Goal: Task Accomplishment & Management: Use online tool/utility

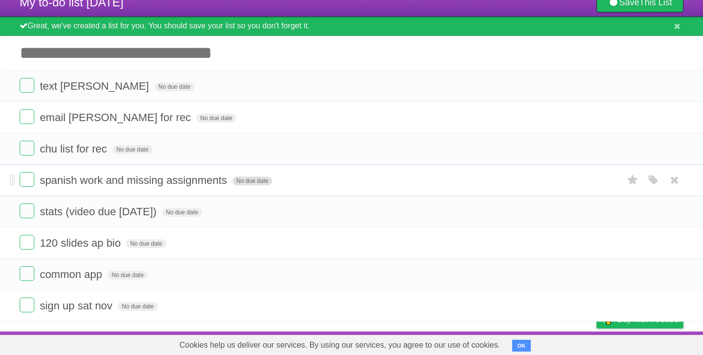
scroll to position [37, 0]
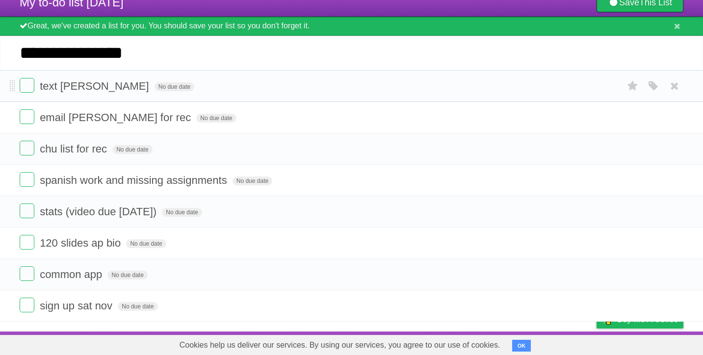
type input "**********"
click input "*********" at bounding box center [0, 0] width 0 height 0
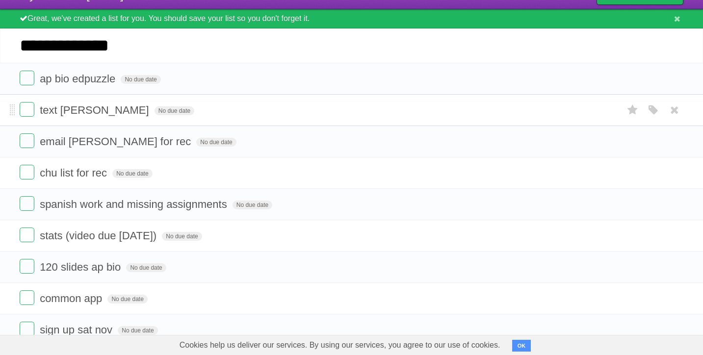
type input "**********"
click input "*********" at bounding box center [0, 0] width 0 height 0
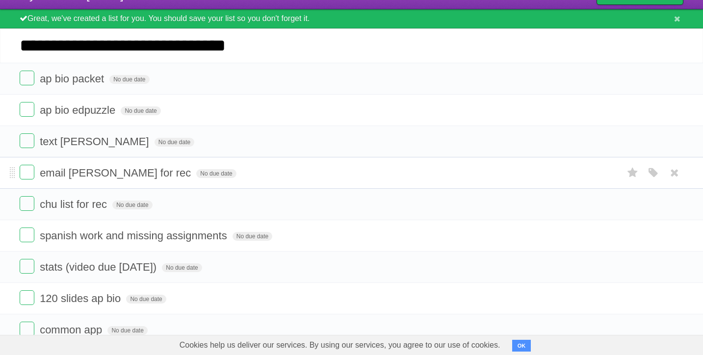
type input "**********"
click input "*********" at bounding box center [0, 0] width 0 height 0
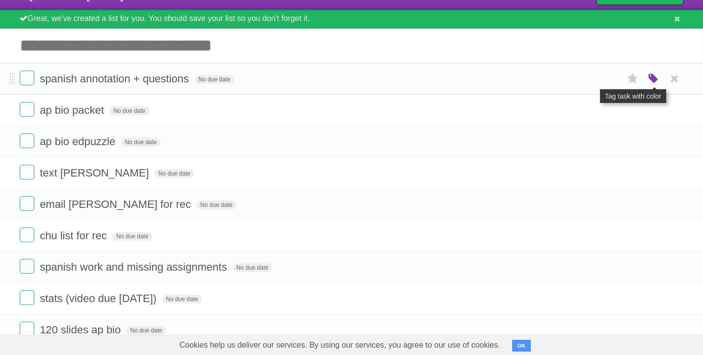
click at [653, 84] on icon "button" at bounding box center [654, 79] width 14 height 13
click at [600, 83] on label "Purple" at bounding box center [597, 78] width 11 height 11
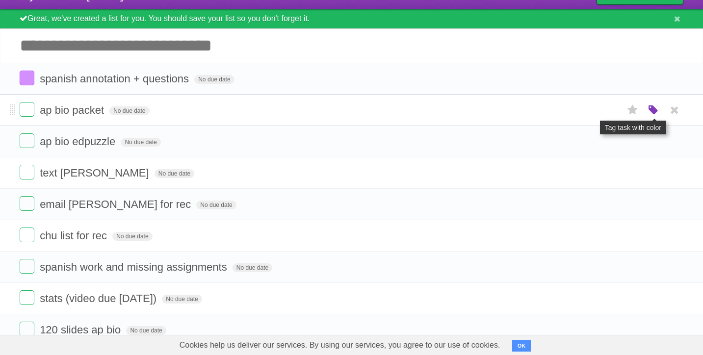
click at [651, 114] on icon "button" at bounding box center [654, 110] width 14 height 13
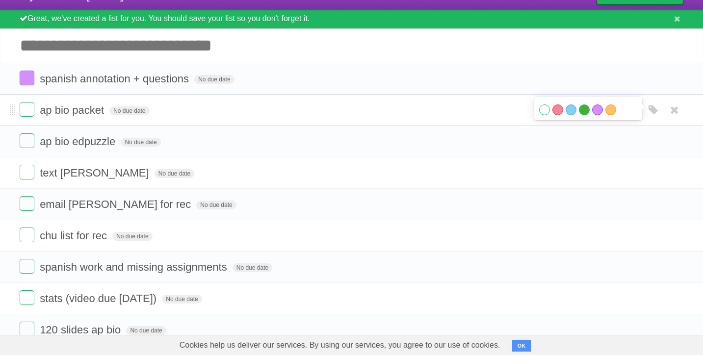
click at [585, 115] on label "Green" at bounding box center [584, 109] width 11 height 11
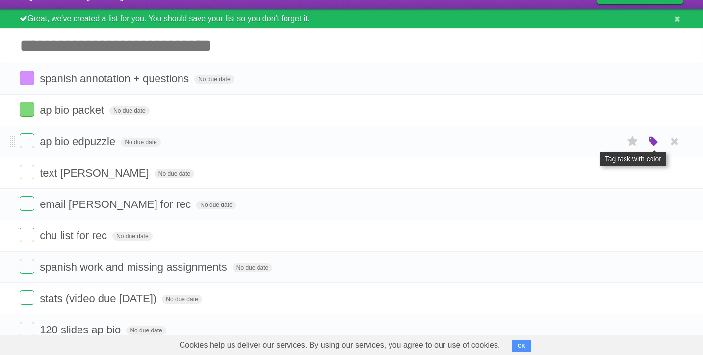
click at [652, 146] on icon "button" at bounding box center [654, 141] width 14 height 13
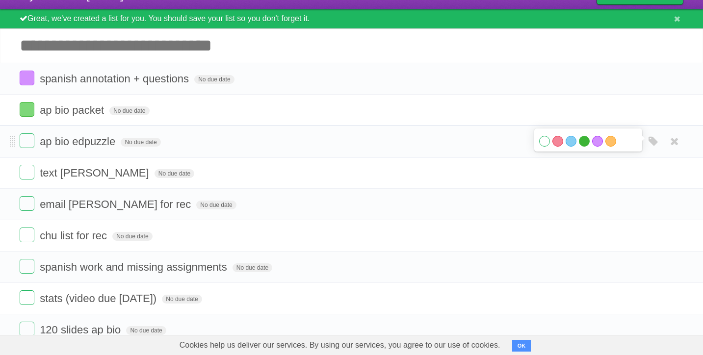
click at [585, 145] on label "Green" at bounding box center [584, 141] width 11 height 11
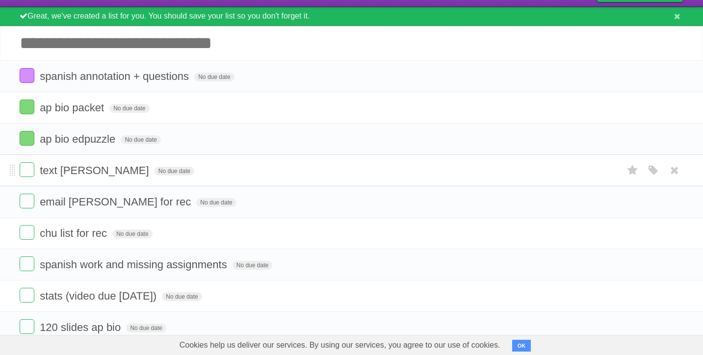
scroll to position [133, 0]
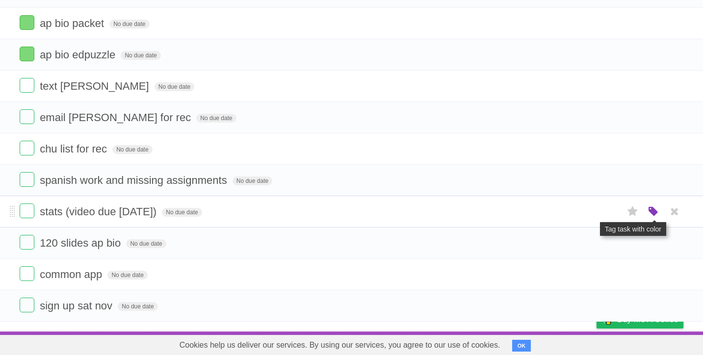
click at [656, 208] on icon "button" at bounding box center [654, 212] width 14 height 13
click at [558, 209] on label "Red" at bounding box center [557, 211] width 11 height 11
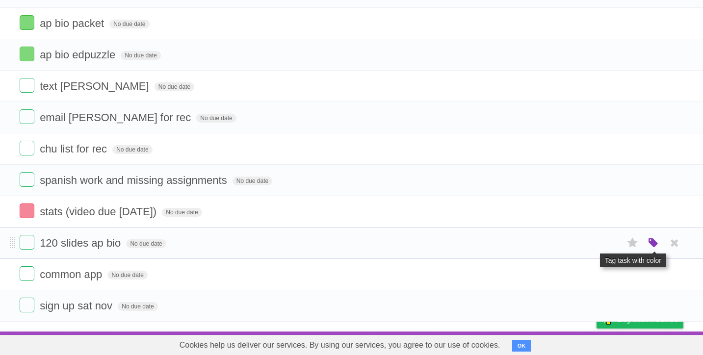
click at [651, 247] on icon "button" at bounding box center [654, 243] width 14 height 13
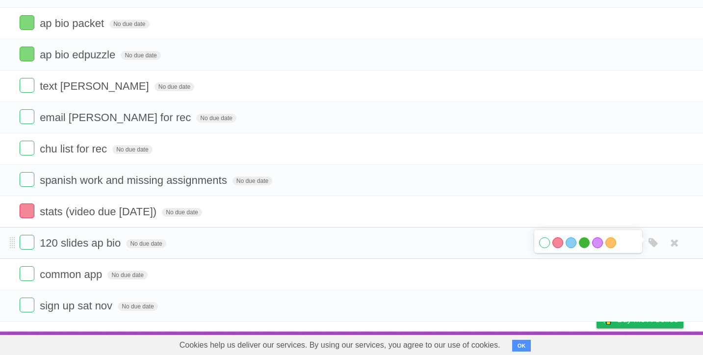
click at [587, 243] on label "Green" at bounding box center [584, 242] width 11 height 11
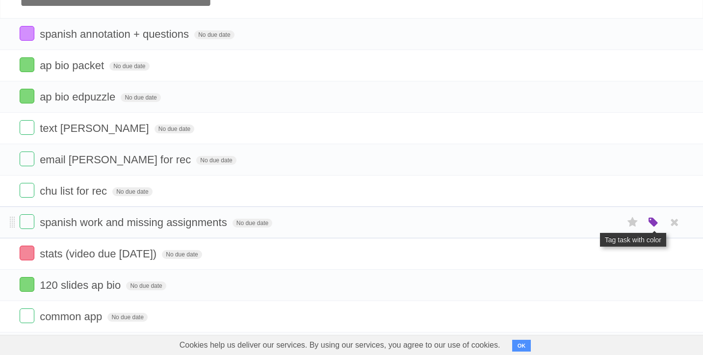
scroll to position [73, 0]
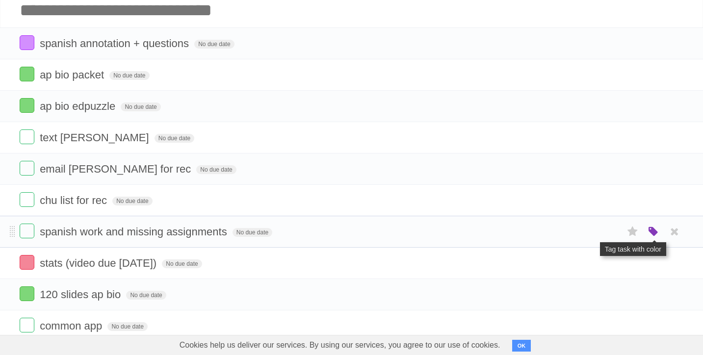
click at [651, 232] on icon "button" at bounding box center [654, 232] width 14 height 13
click at [599, 234] on label "Purple" at bounding box center [597, 231] width 11 height 11
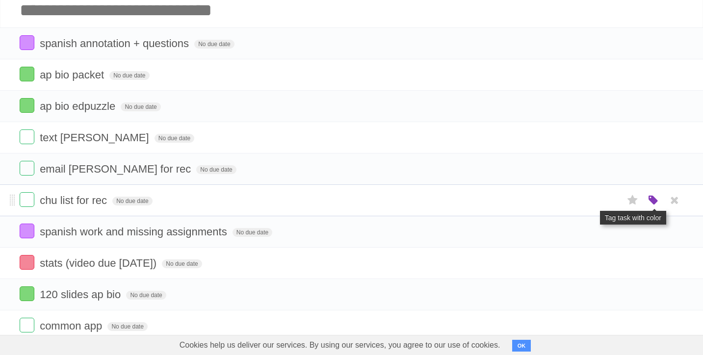
click at [649, 204] on icon "button" at bounding box center [654, 200] width 14 height 13
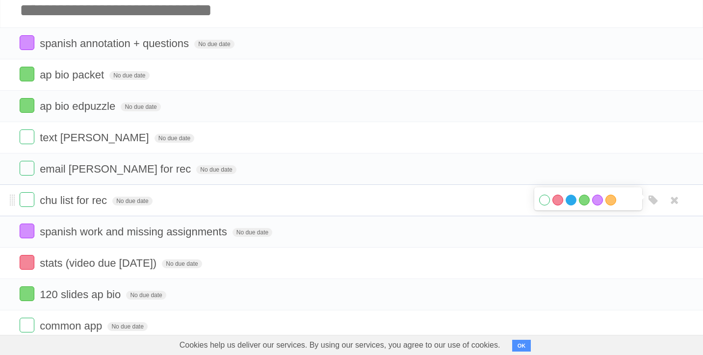
click at [569, 206] on label "Blue" at bounding box center [571, 200] width 11 height 11
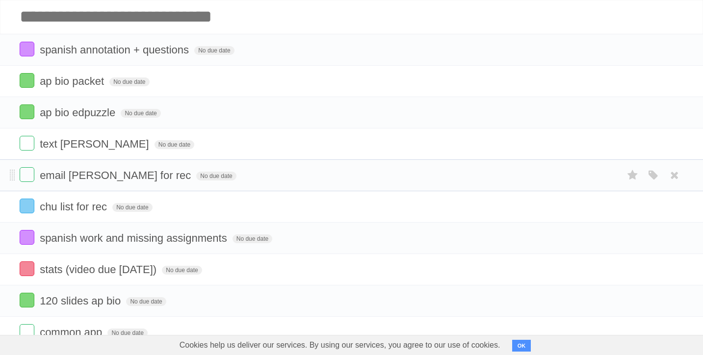
scroll to position [66, 0]
click at [648, 149] on icon "button" at bounding box center [654, 144] width 14 height 13
click at [572, 147] on label "Blue" at bounding box center [571, 144] width 11 height 11
click at [647, 180] on icon "button" at bounding box center [654, 176] width 14 height 13
click at [572, 179] on label "Blue" at bounding box center [571, 175] width 11 height 11
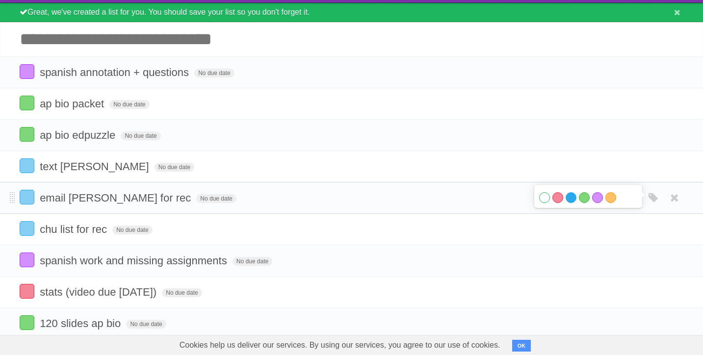
scroll to position [133, 0]
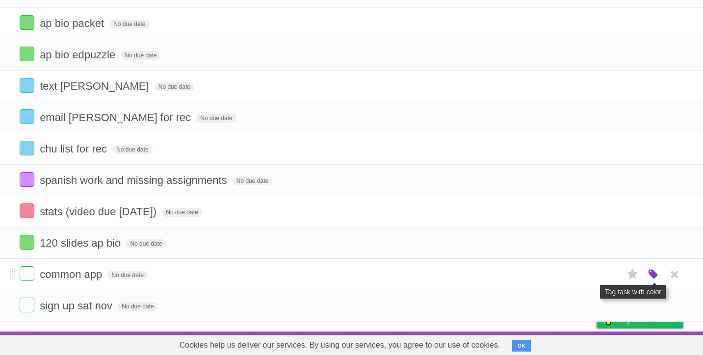
click at [654, 272] on icon "button" at bounding box center [654, 274] width 14 height 13
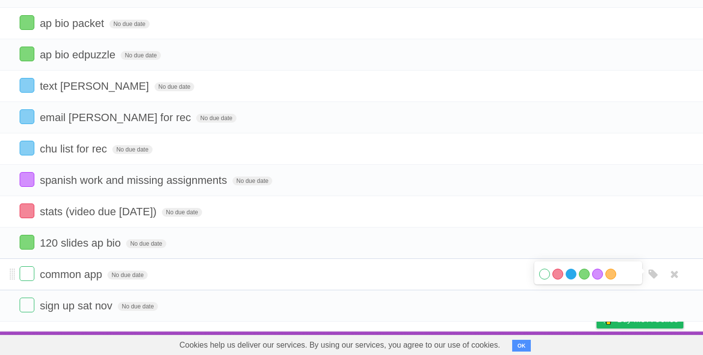
click at [574, 271] on label "Blue" at bounding box center [571, 274] width 11 height 11
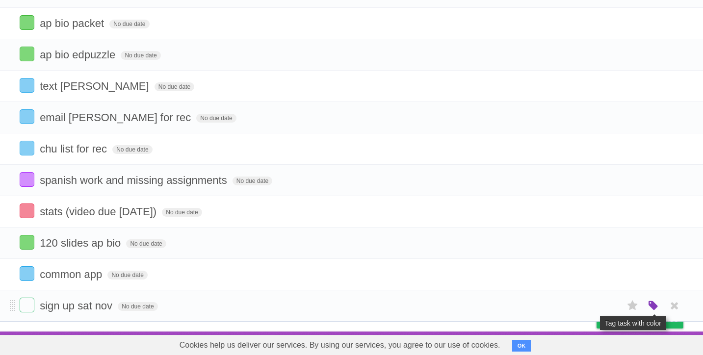
click at [647, 305] on icon "button" at bounding box center [654, 306] width 14 height 13
click at [573, 303] on label "Blue" at bounding box center [571, 305] width 11 height 11
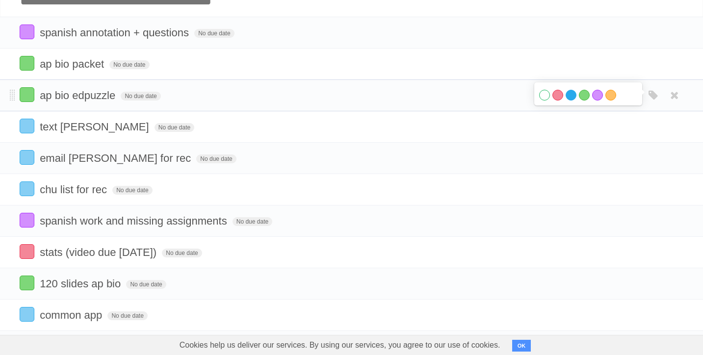
scroll to position [49, 0]
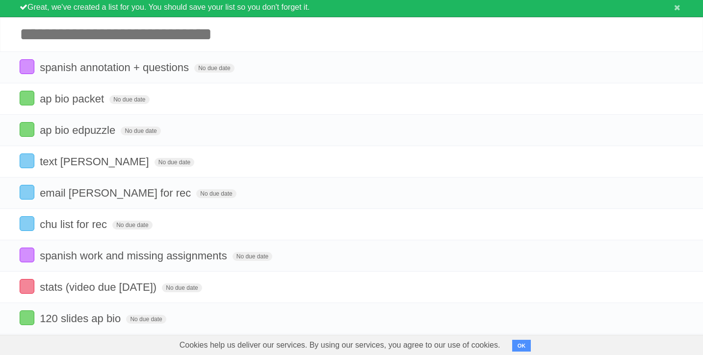
click at [562, 32] on input "Add another task" at bounding box center [351, 34] width 703 height 34
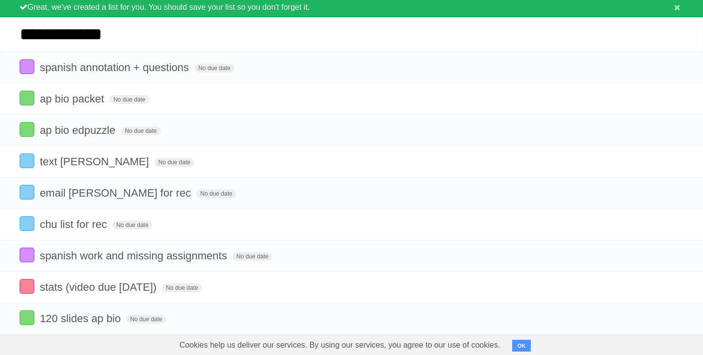
type input "**********"
click input "*********" at bounding box center [0, 0] width 0 height 0
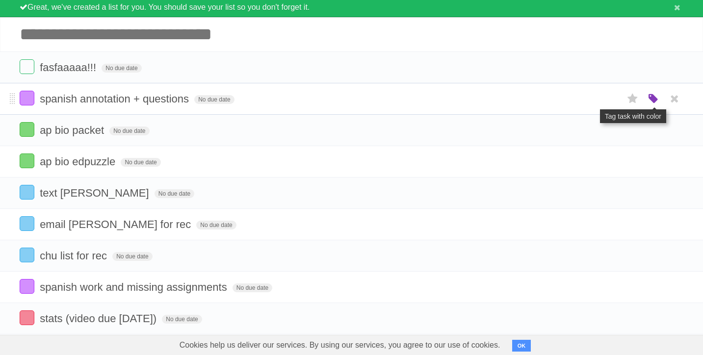
click at [650, 97] on icon "button" at bounding box center [654, 99] width 14 height 13
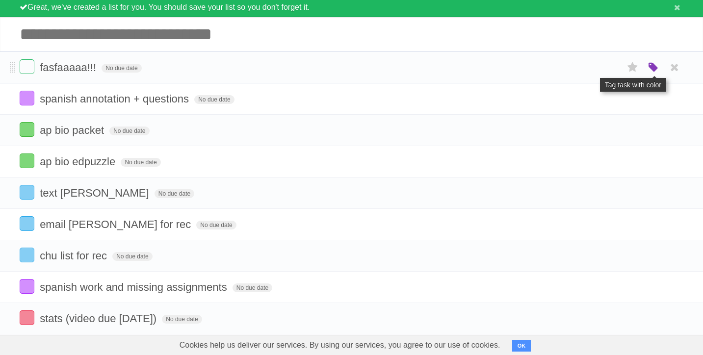
click at [651, 73] on icon "button" at bounding box center [654, 67] width 14 height 13
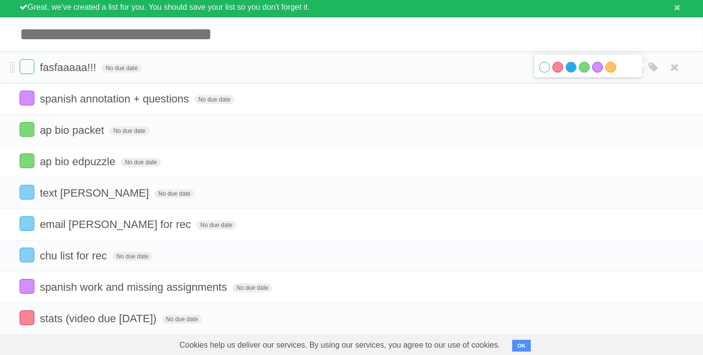
click at [571, 68] on label "Blue" at bounding box center [571, 67] width 11 height 11
click at [302, 29] on input "Add another task" at bounding box center [351, 34] width 703 height 34
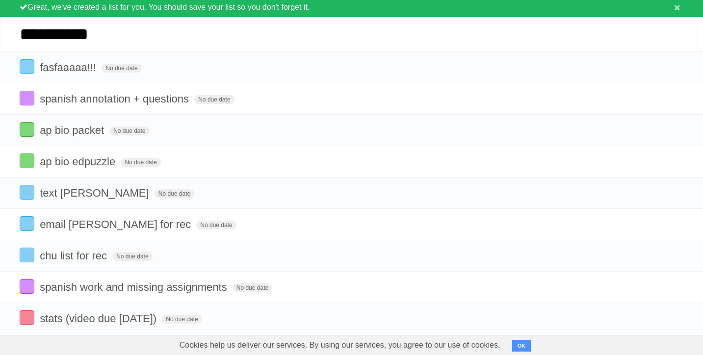
click input "*********" at bounding box center [0, 0] width 0 height 0
type input "**********"
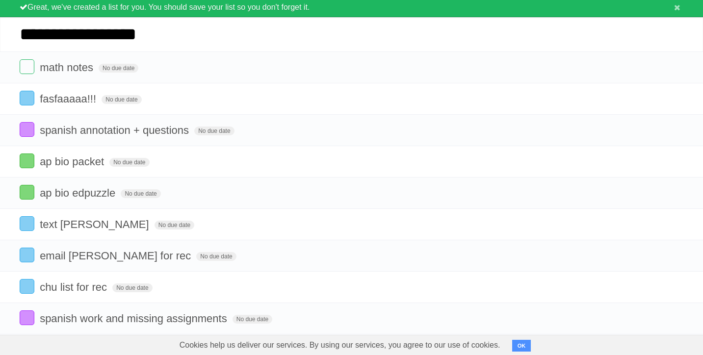
type input "**********"
click input "*********" at bounding box center [0, 0] width 0 height 0
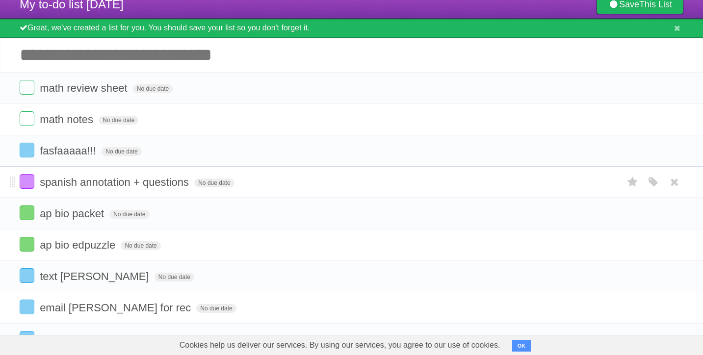
scroll to position [0, 0]
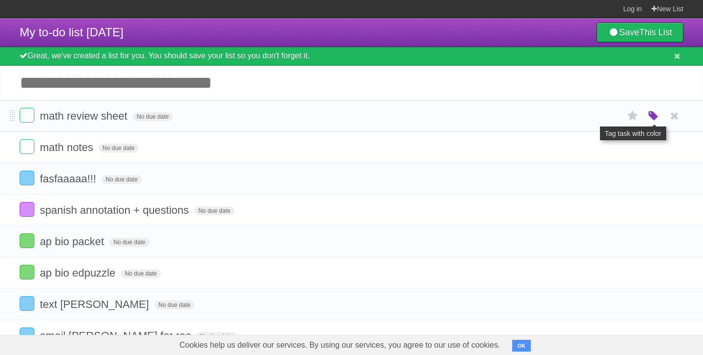
click at [650, 118] on icon "button" at bounding box center [654, 116] width 14 height 13
click at [556, 120] on label "Red" at bounding box center [557, 115] width 11 height 11
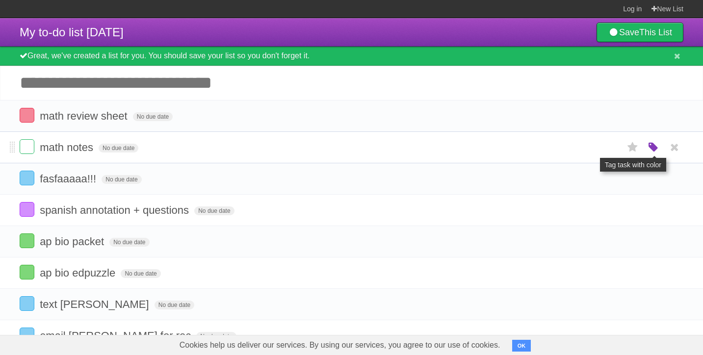
click at [648, 150] on icon "button" at bounding box center [654, 147] width 14 height 13
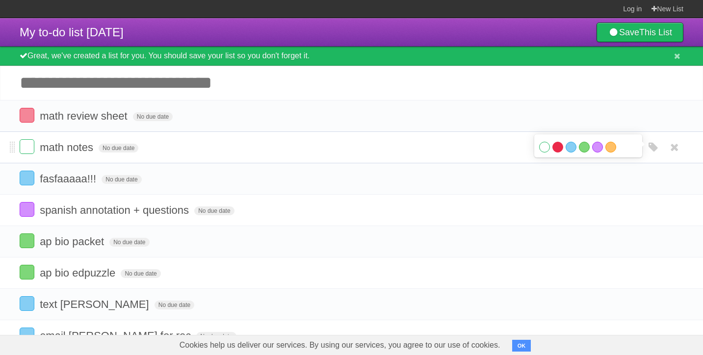
click at [554, 150] on label "Red" at bounding box center [557, 147] width 11 height 11
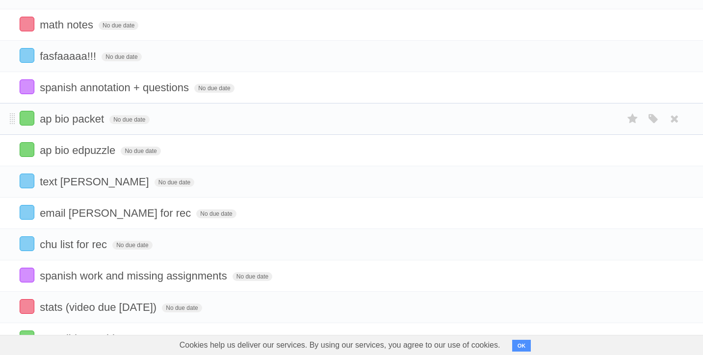
scroll to position [229, 0]
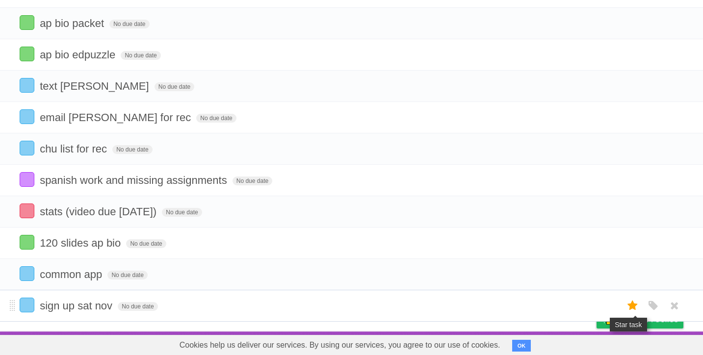
click at [629, 307] on icon at bounding box center [633, 306] width 14 height 16
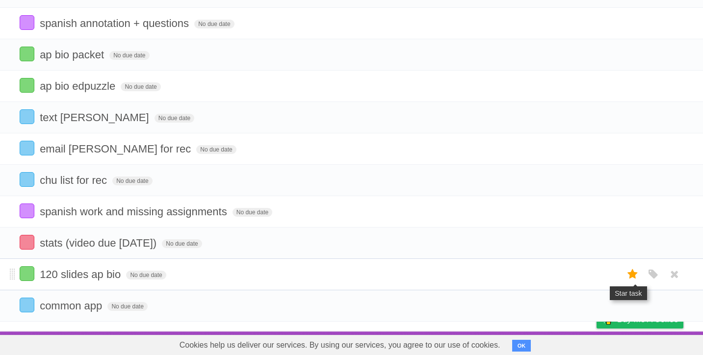
click at [630, 272] on icon at bounding box center [633, 274] width 14 height 16
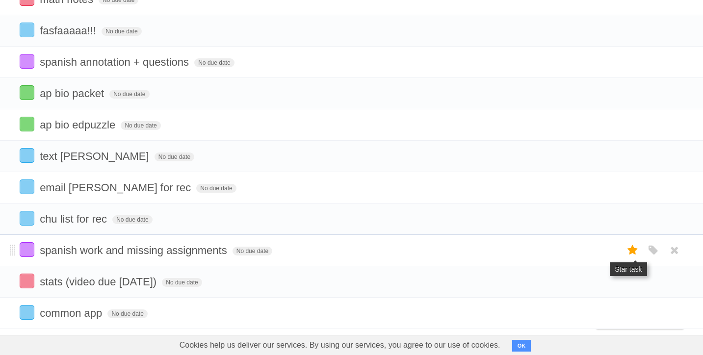
scroll to position [212, 0]
click at [630, 258] on icon at bounding box center [633, 250] width 14 height 16
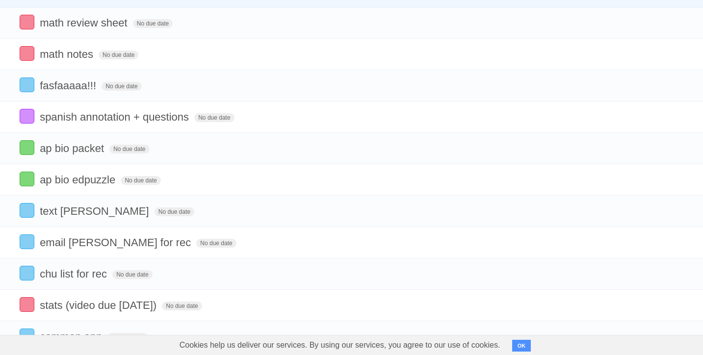
scroll to position [187, 0]
click at [632, 187] on icon at bounding box center [633, 180] width 14 height 16
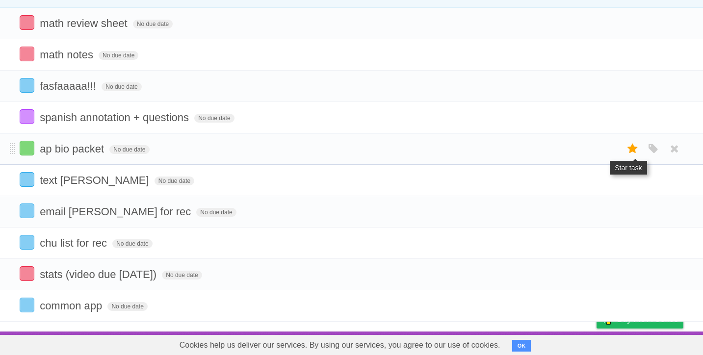
click at [632, 157] on icon at bounding box center [633, 149] width 14 height 16
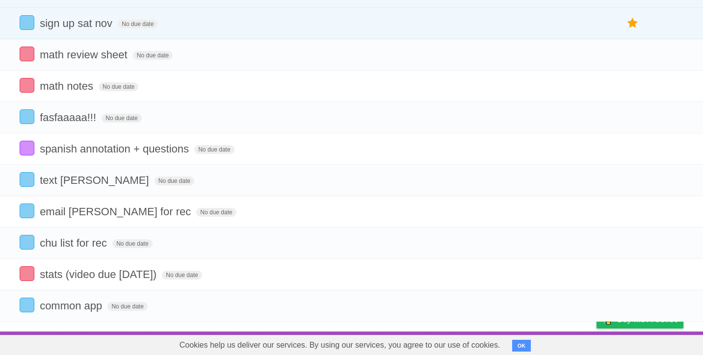
scroll to position [229, 0]
click at [633, 144] on icon at bounding box center [633, 149] width 14 height 16
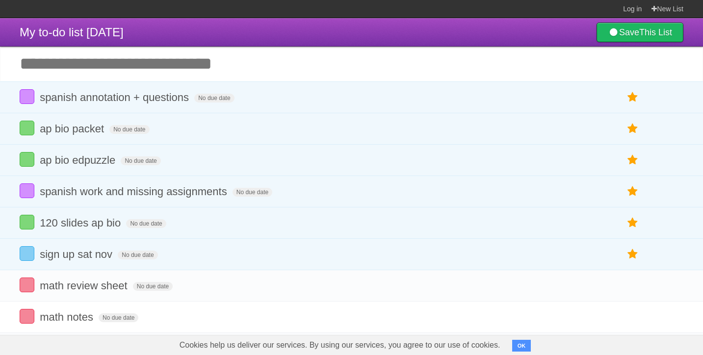
scroll to position [209, 0]
